Goal: Task Accomplishment & Management: Use online tool/utility

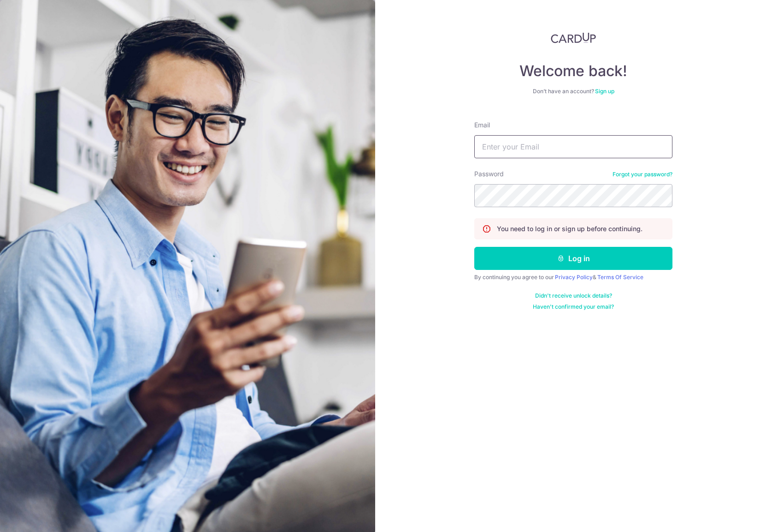
click at [522, 153] on input "Email" at bounding box center [573, 146] width 198 height 23
type input "[PERSON_NAME][EMAIL_ADDRESS][DOMAIN_NAME]"
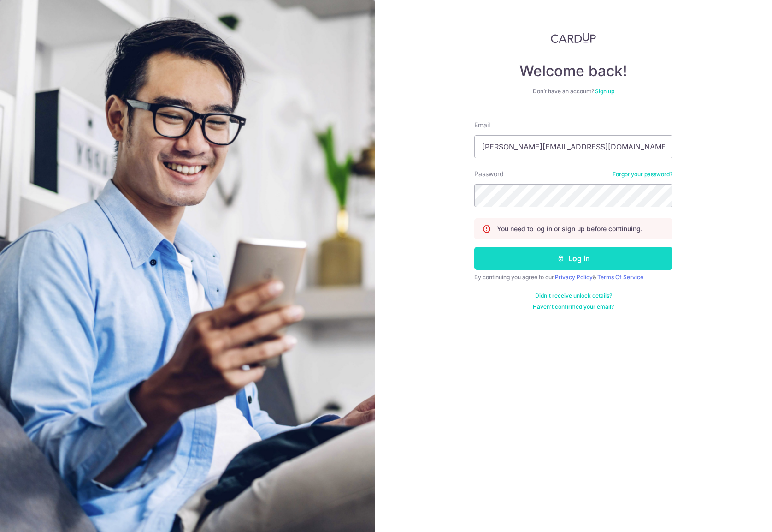
click at [530, 263] on button "Log in" at bounding box center [573, 258] width 198 height 23
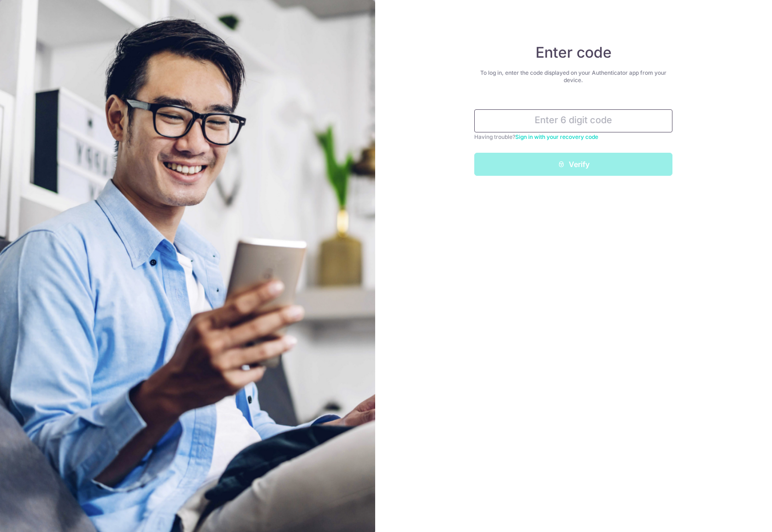
click at [594, 129] on input "text" at bounding box center [573, 120] width 198 height 23
click at [599, 127] on input "text" at bounding box center [573, 120] width 198 height 23
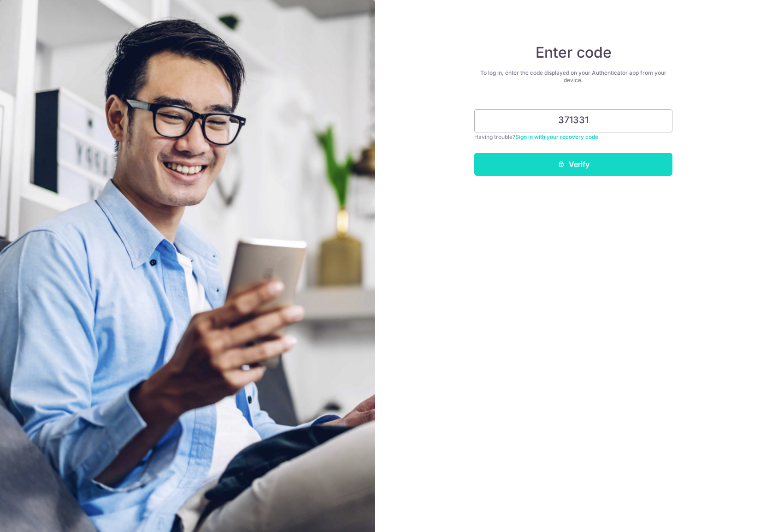
type input "371331"
click at [595, 157] on button "Verify" at bounding box center [573, 164] width 198 height 23
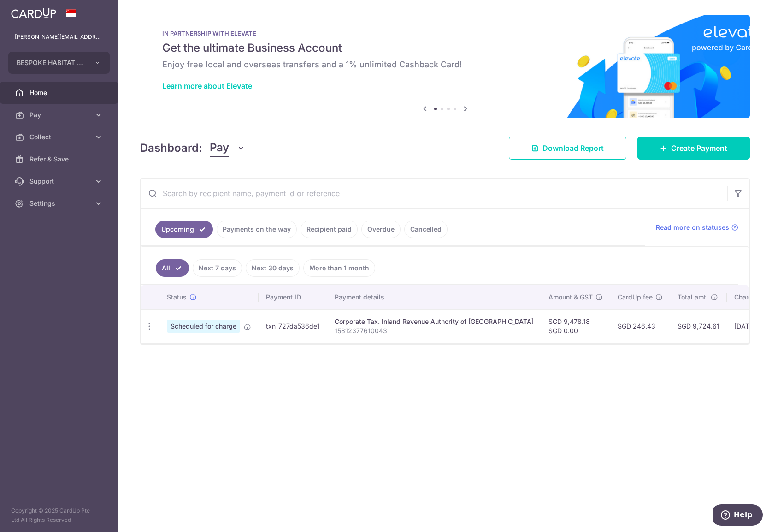
click at [352, 361] on div "× Pause Schedule Pause all future payments in this series Pause just this one p…" at bounding box center [445, 266] width 654 height 532
click at [72, 116] on span "Pay" at bounding box center [60, 114] width 61 height 9
click at [43, 177] on span "Invoices" at bounding box center [60, 181] width 61 height 9
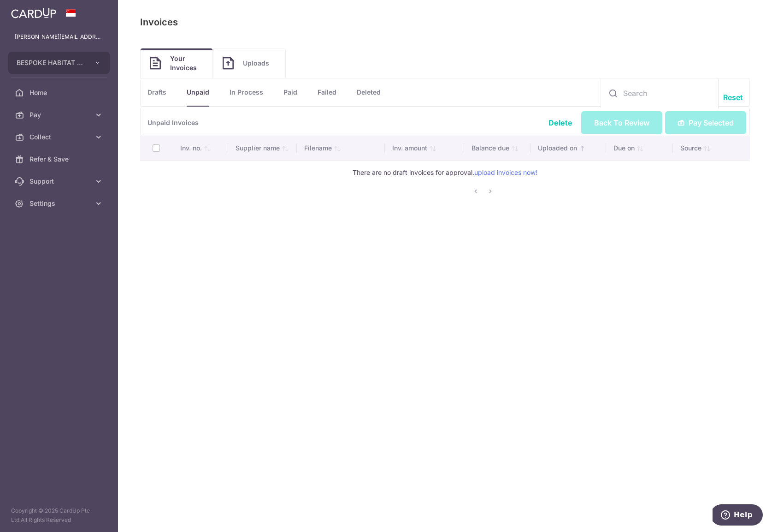
click at [241, 66] on link "Uploads" at bounding box center [249, 63] width 72 height 30
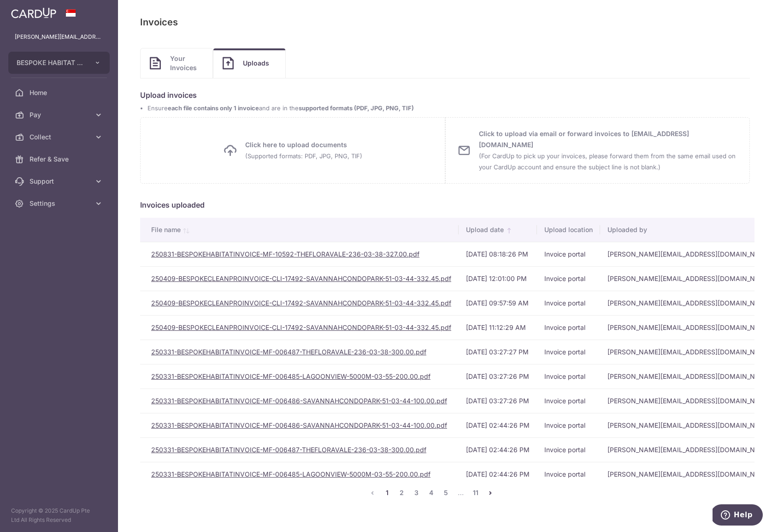
click at [238, 157] on span "Click here to upload documents (Supported formats: PDF, JPG, PNG, TIF) Uploadin…" at bounding box center [292, 150] width 139 height 22
